Goal: Browse casually: Explore the website without a specific task or goal

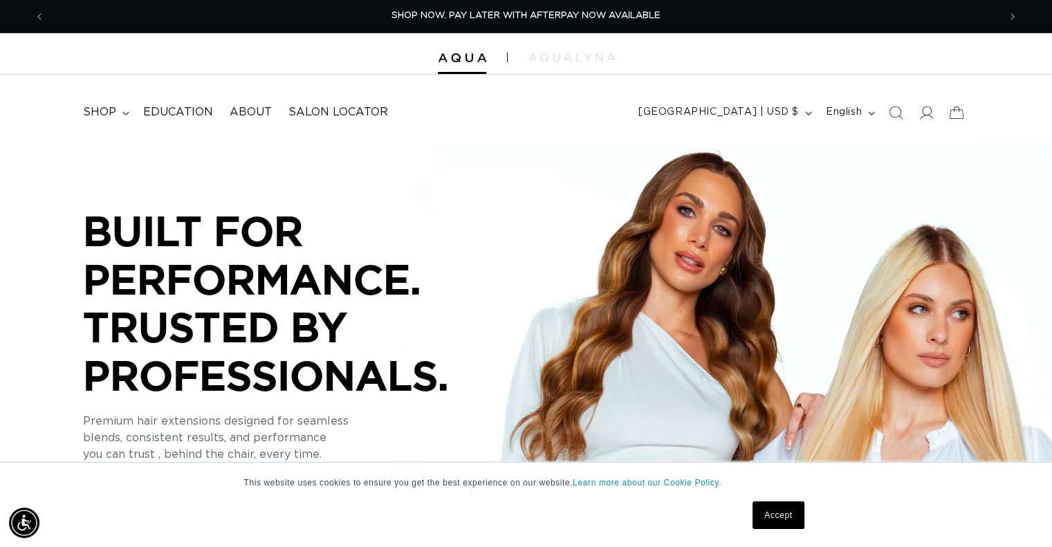
click at [775, 514] on link "Accept" at bounding box center [777, 515] width 51 height 28
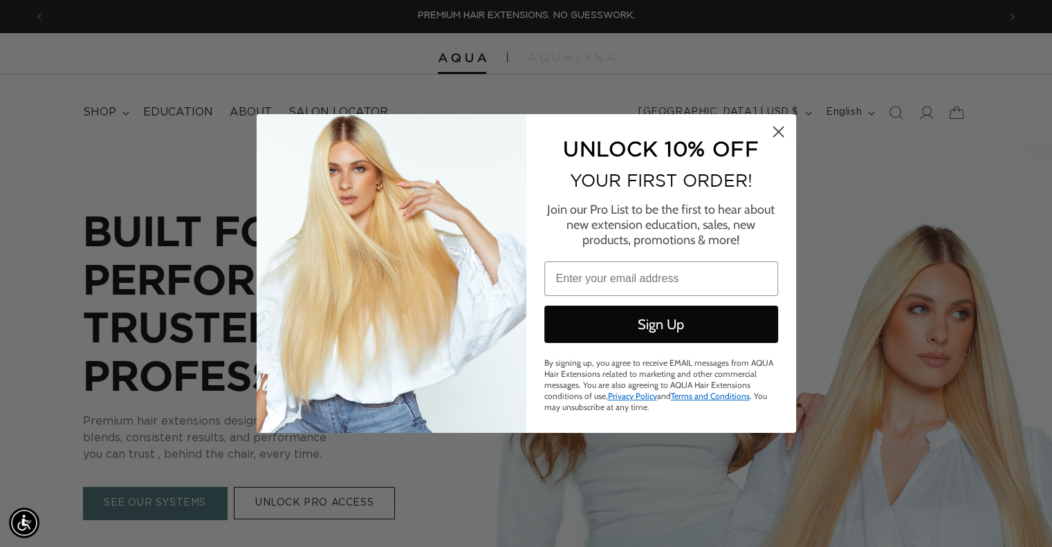
click at [773, 132] on circle "Close dialog" at bounding box center [777, 131] width 23 height 23
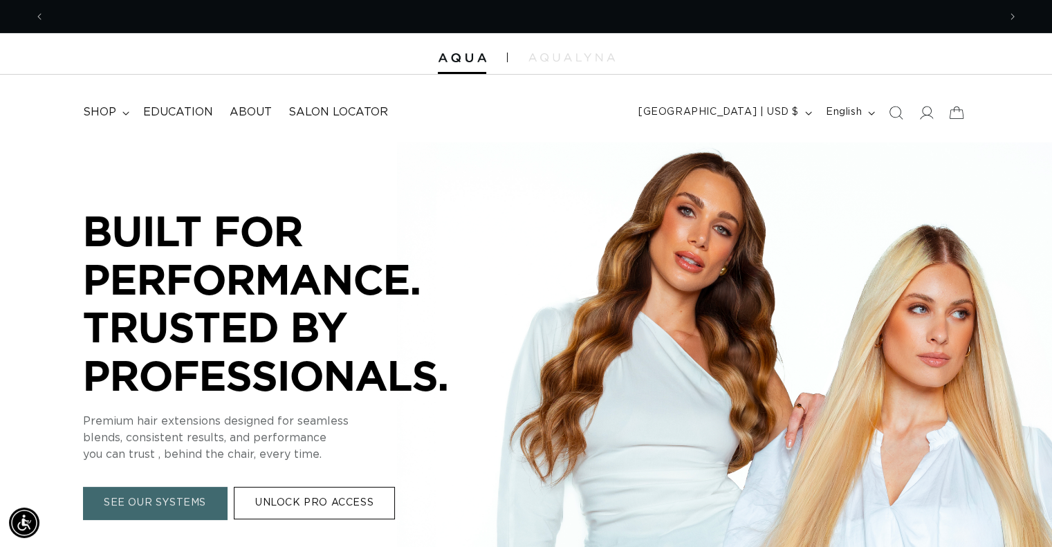
scroll to position [0, 1907]
click at [120, 55] on div at bounding box center [526, 53] width 1052 height 41
click at [0, 0] on html "This website uses cookies to ensure you get the best experience on our website.…" at bounding box center [526, 273] width 1052 height 547
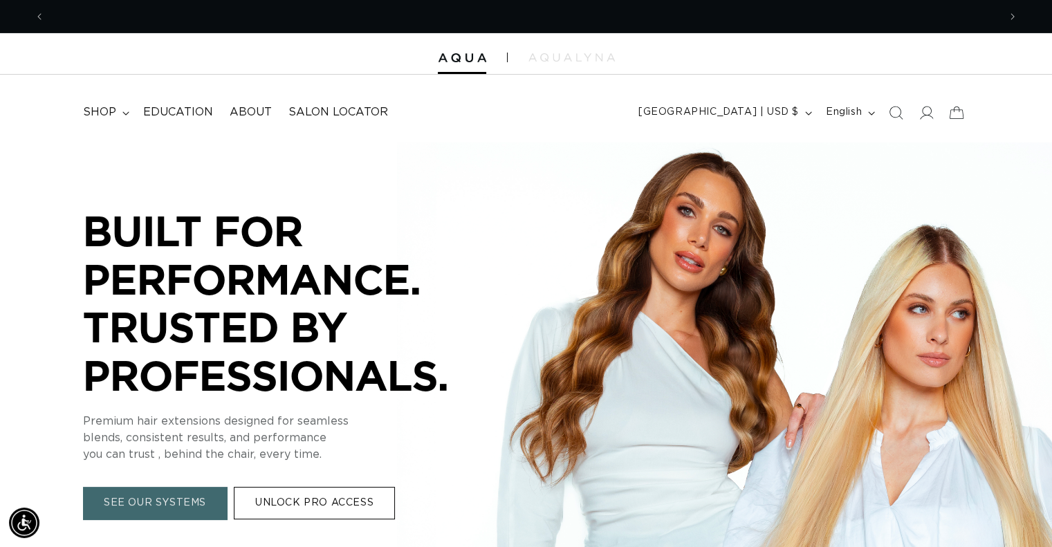
scroll to position [0, 1907]
